Goal: Information Seeking & Learning: Check status

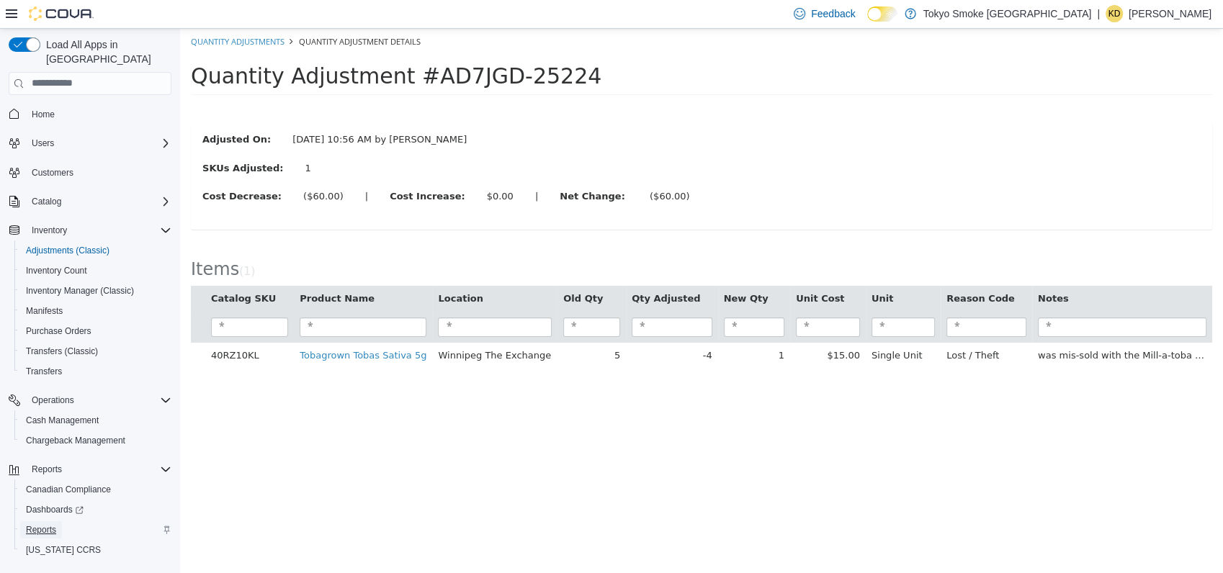
click at [55, 524] on span "Reports" at bounding box center [41, 530] width 30 height 12
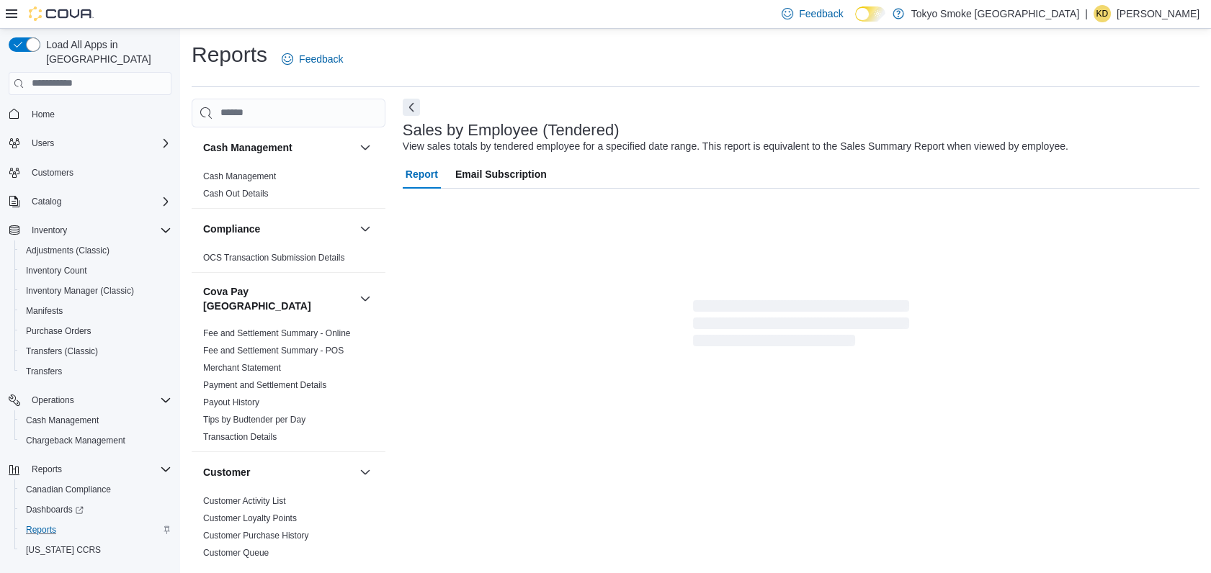
scroll to position [19, 0]
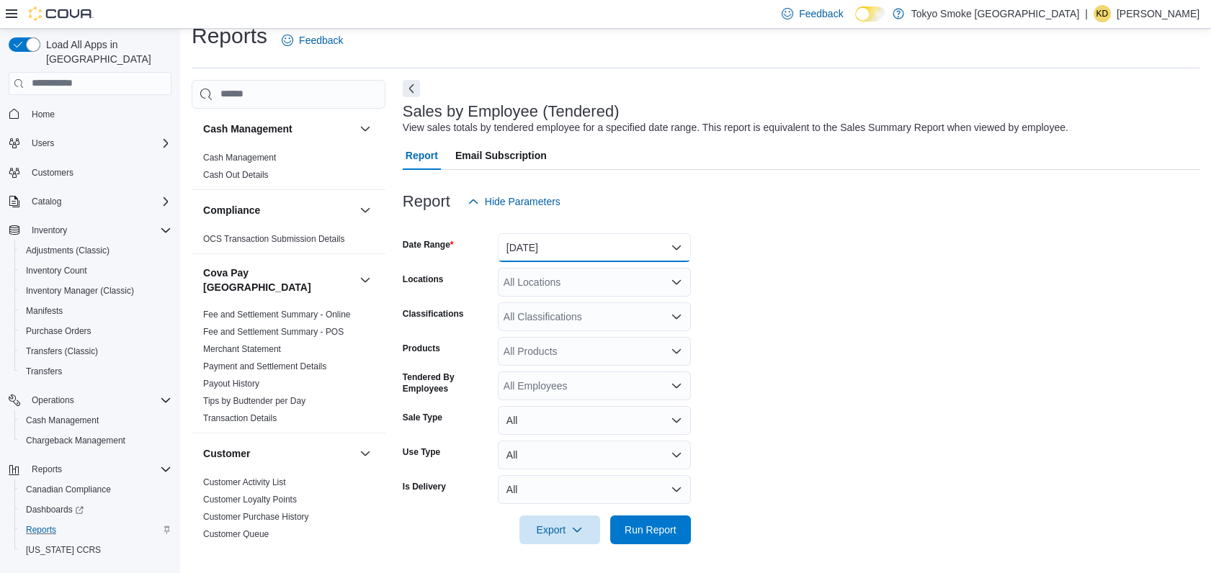
click at [554, 248] on button "[DATE]" at bounding box center [594, 247] width 193 height 29
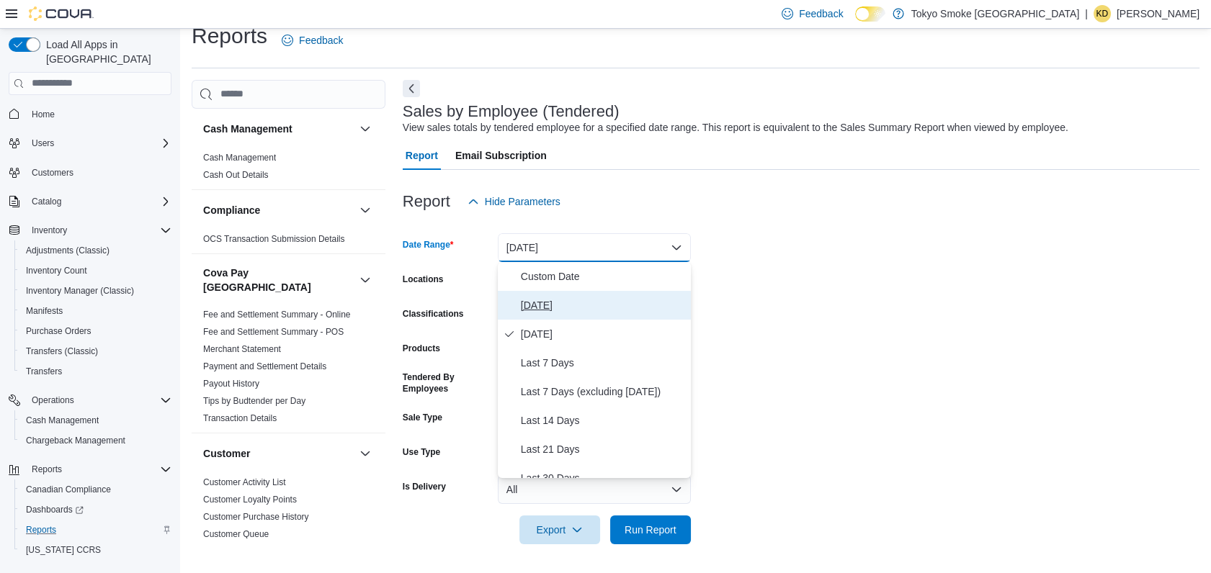
click at [533, 313] on button "[DATE]" at bounding box center [594, 305] width 193 height 29
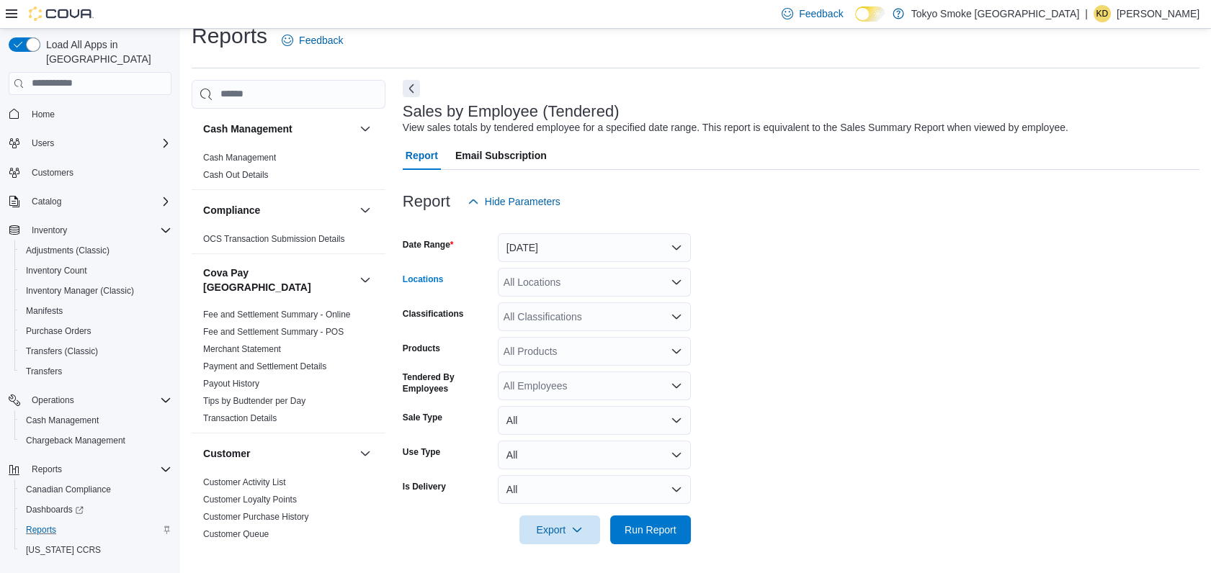
click at [544, 281] on div "All Locations" at bounding box center [594, 282] width 193 height 29
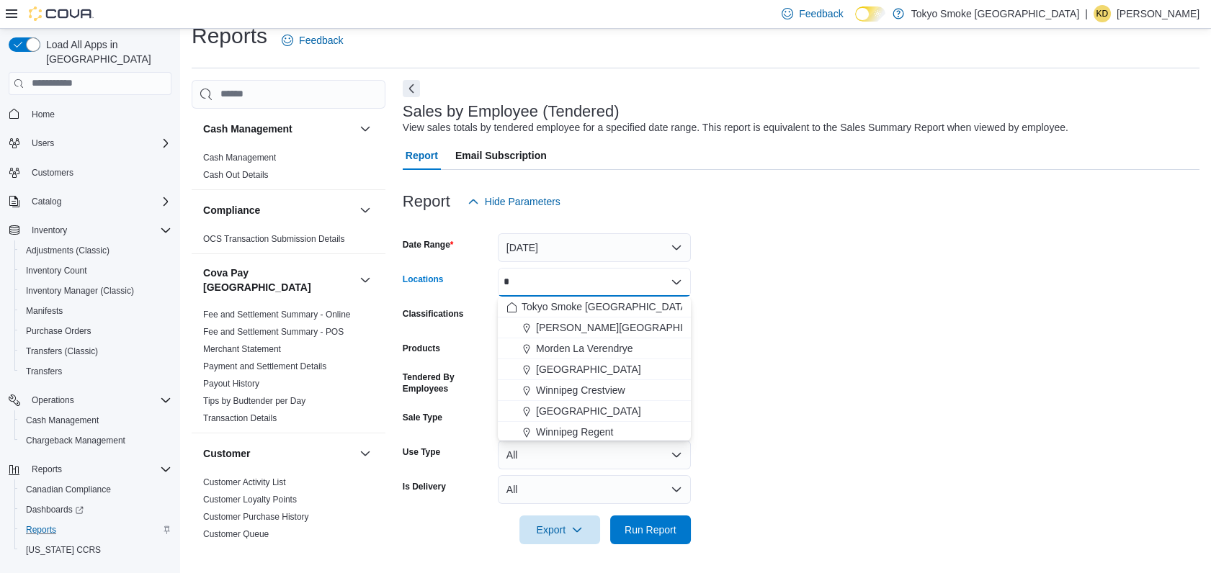
type input "**"
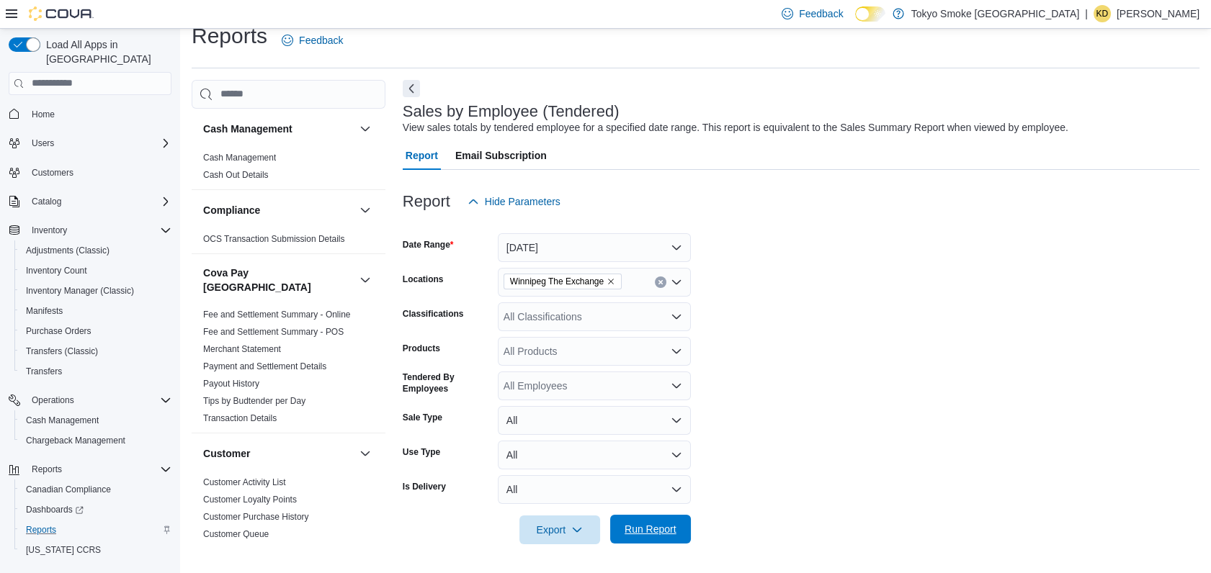
click at [680, 519] on span "Run Report" at bounding box center [650, 529] width 63 height 29
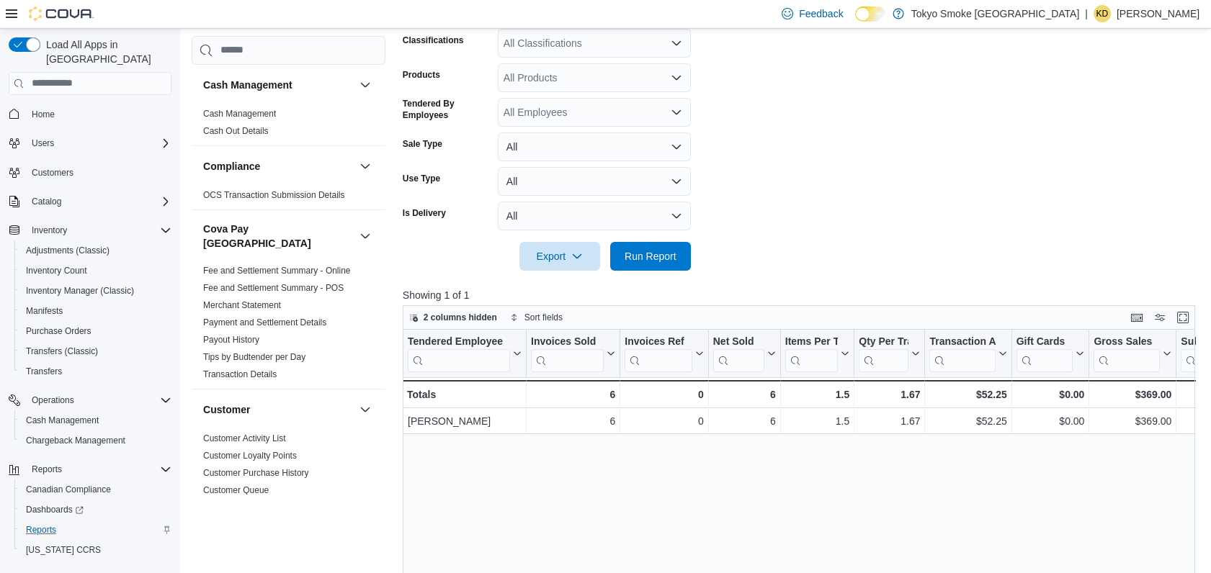
scroll to position [290, 0]
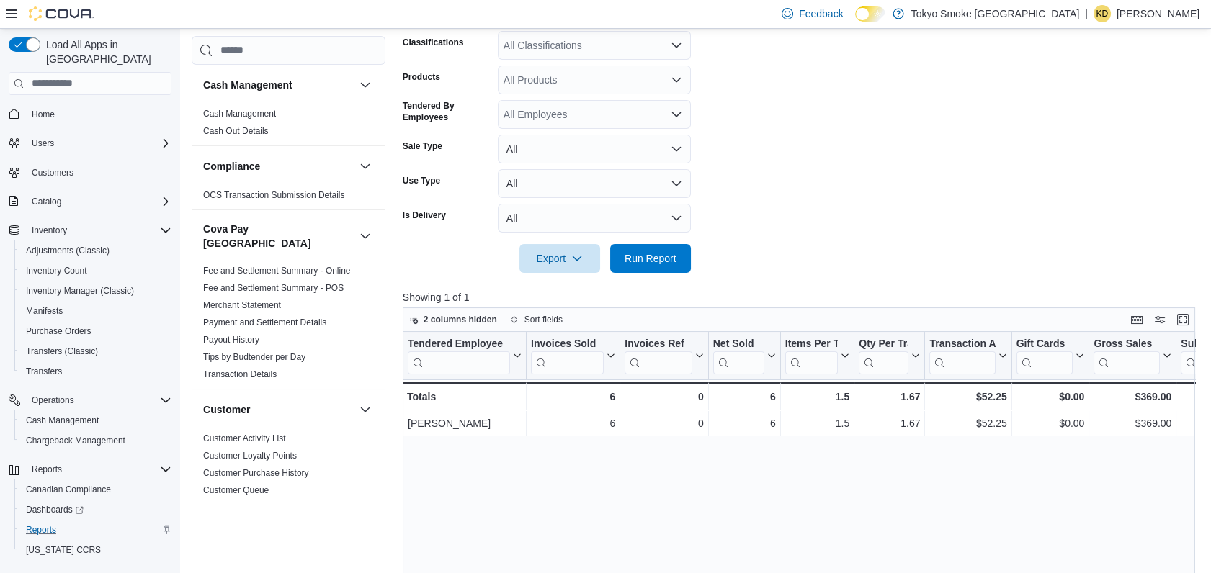
click at [843, 157] on form "Date Range [DATE] Locations [GEOGRAPHIC_DATA] The Exchange Classifications All …" at bounding box center [803, 109] width 801 height 328
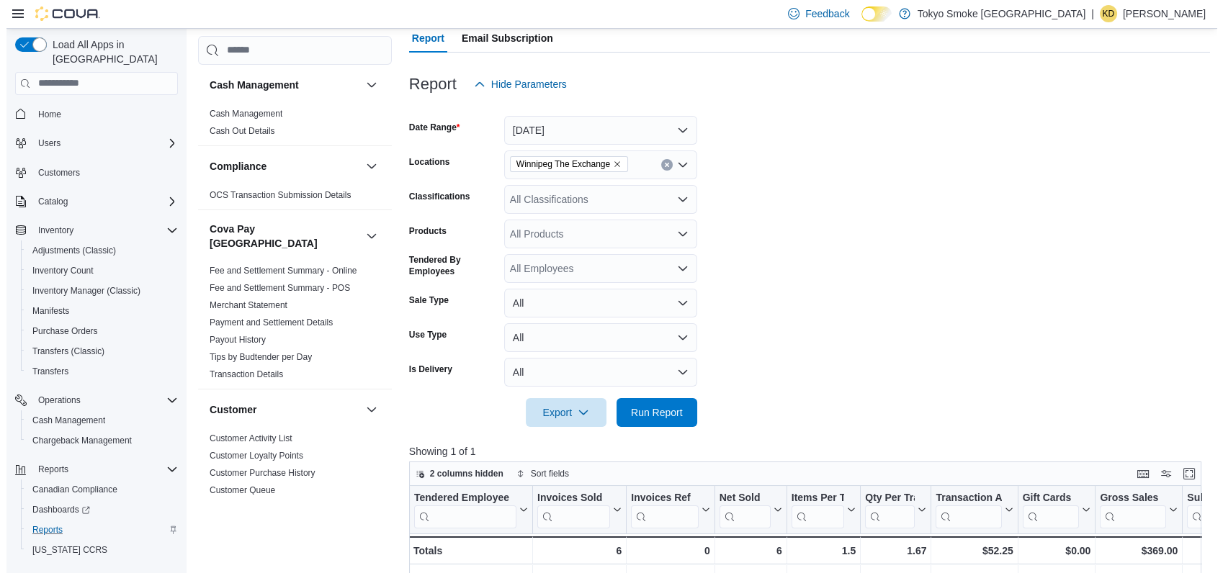
scroll to position [0, 0]
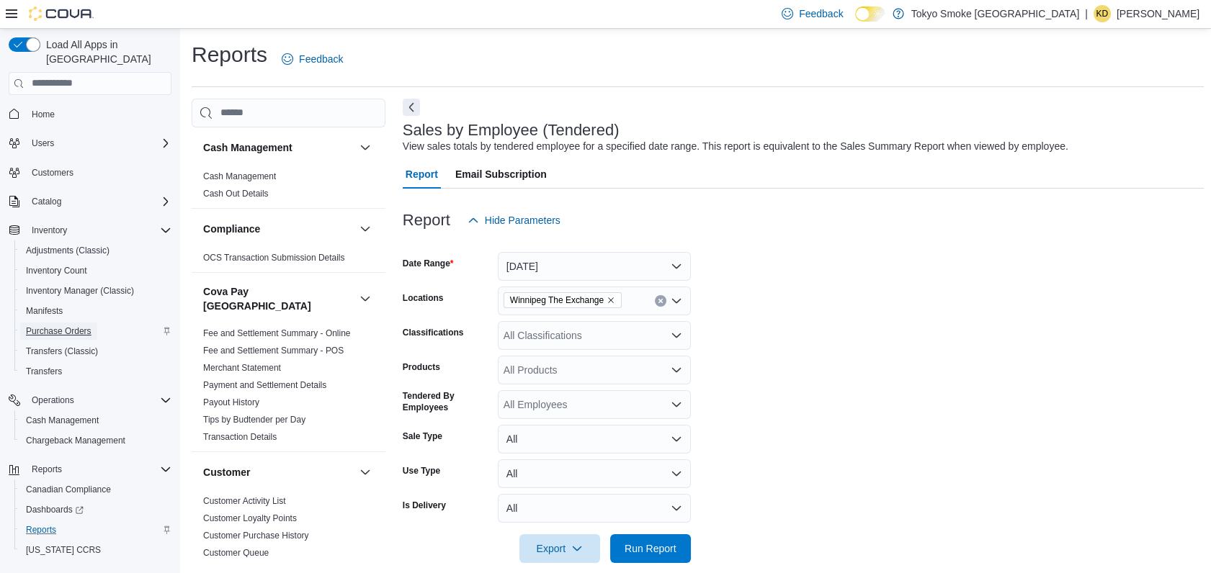
click at [63, 326] on span "Purchase Orders" at bounding box center [59, 332] width 66 height 12
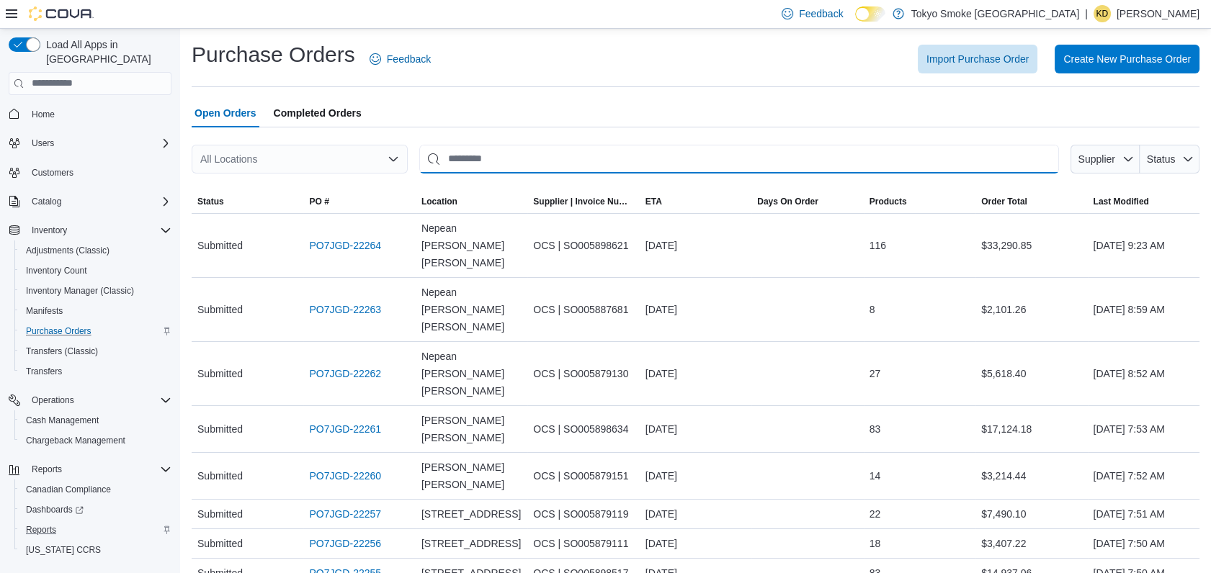
drag, startPoint x: 536, startPoint y: 165, endPoint x: 509, endPoint y: 160, distance: 27.1
click at [509, 160] on input "This is a search bar. After typing your query, hit enter to filter the results …" at bounding box center [739, 159] width 640 height 29
type input "*******"
